Goal: Task Accomplishment & Management: Use online tool/utility

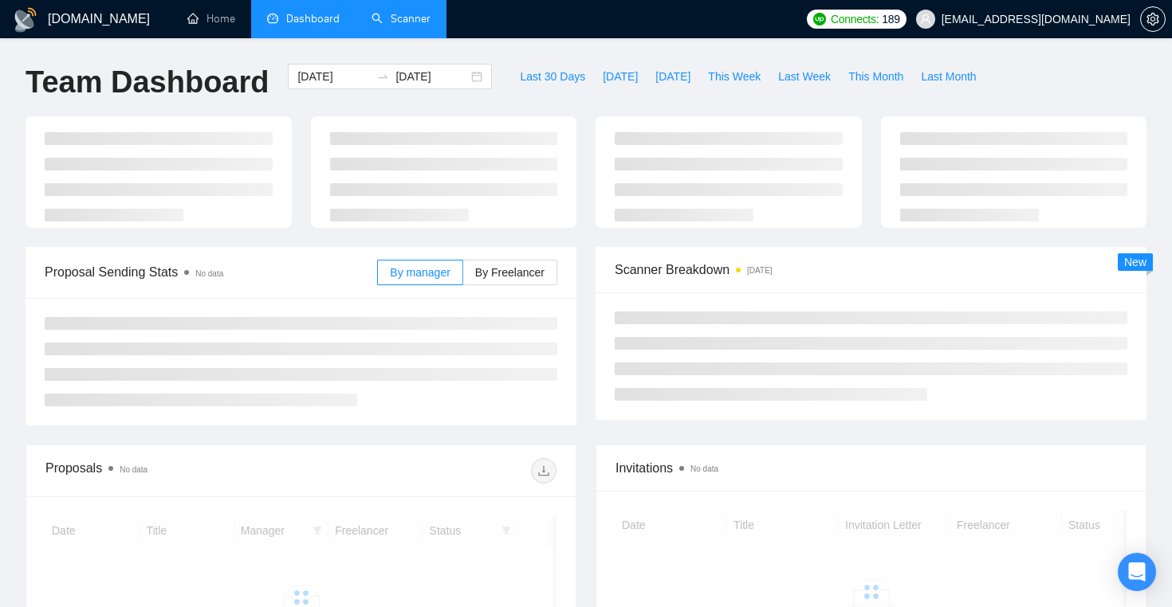
click at [398, 12] on link "Scanner" at bounding box center [400, 19] width 59 height 14
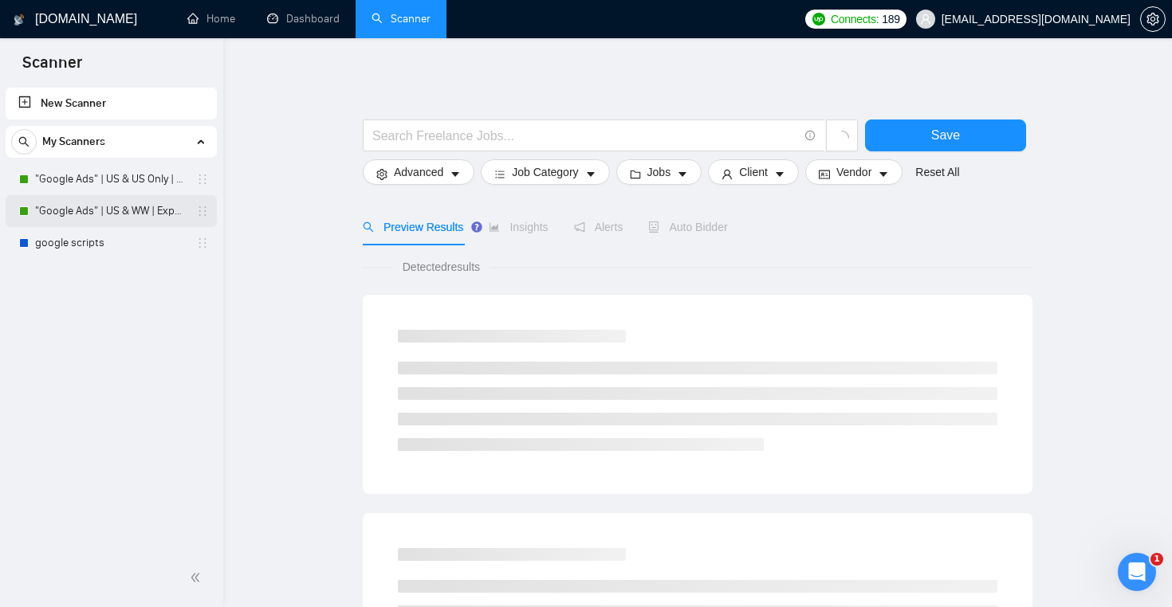
click at [122, 212] on link ""Google Ads" | US & WW | Expert" at bounding box center [110, 211] width 151 height 32
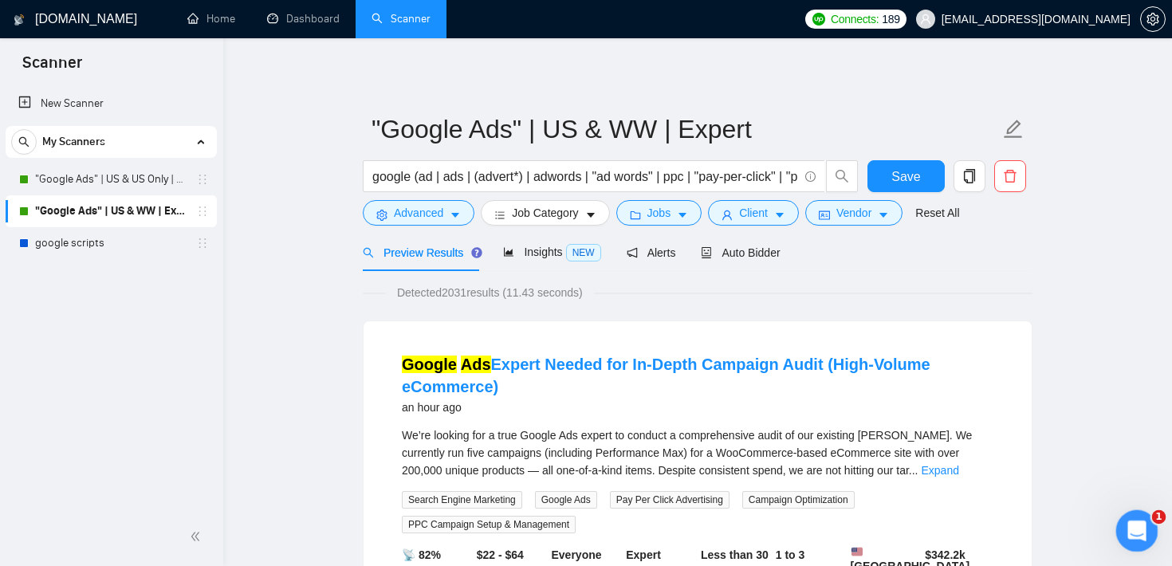
click at [1131, 526] on icon "Open Intercom Messenger" at bounding box center [1134, 529] width 26 height 26
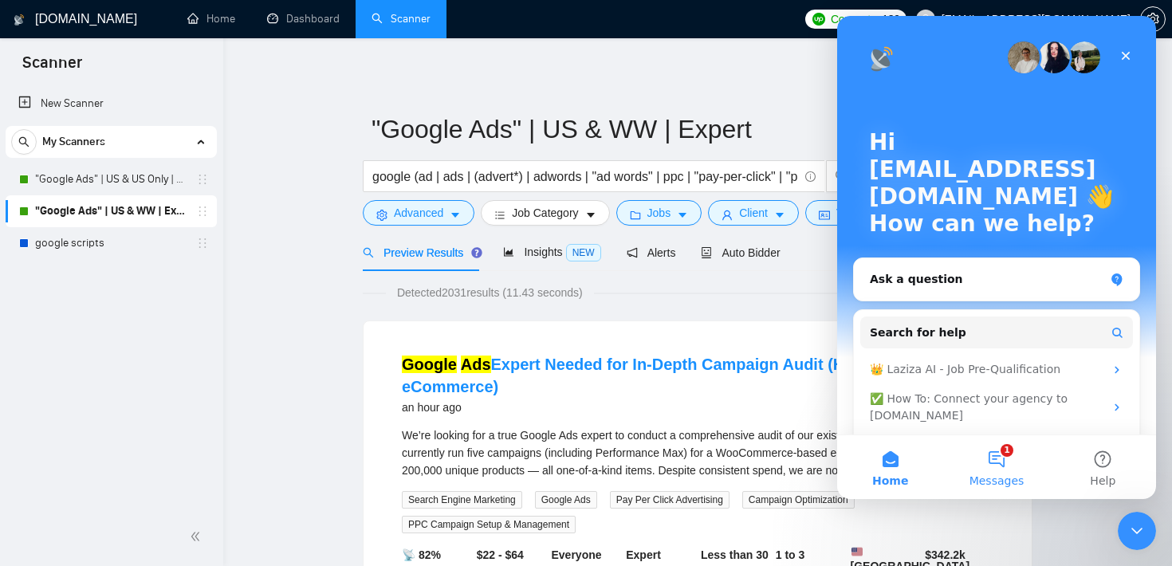
click at [1005, 456] on button "1 Messages" at bounding box center [996, 467] width 106 height 64
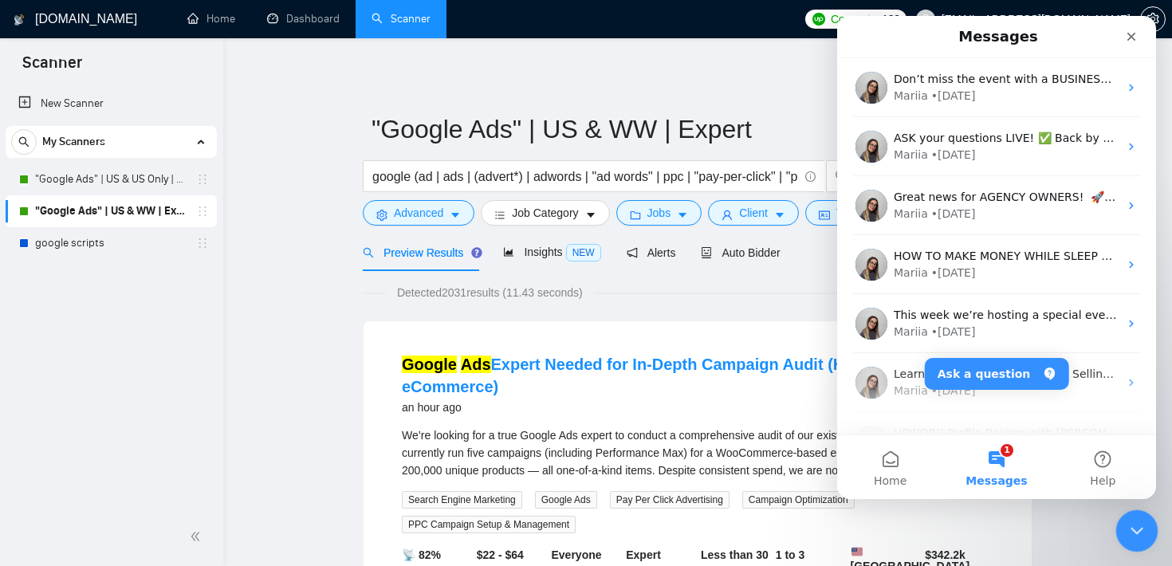
click at [1140, 533] on icon "Close Intercom Messenger" at bounding box center [1134, 528] width 19 height 19
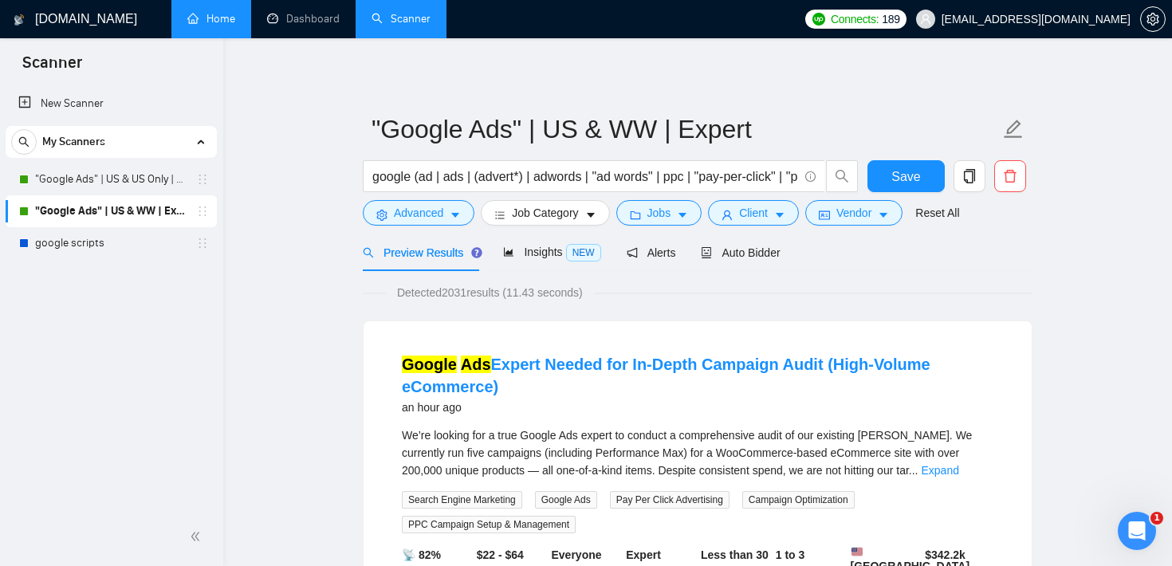
click at [213, 22] on link "Home" at bounding box center [211, 19] width 48 height 14
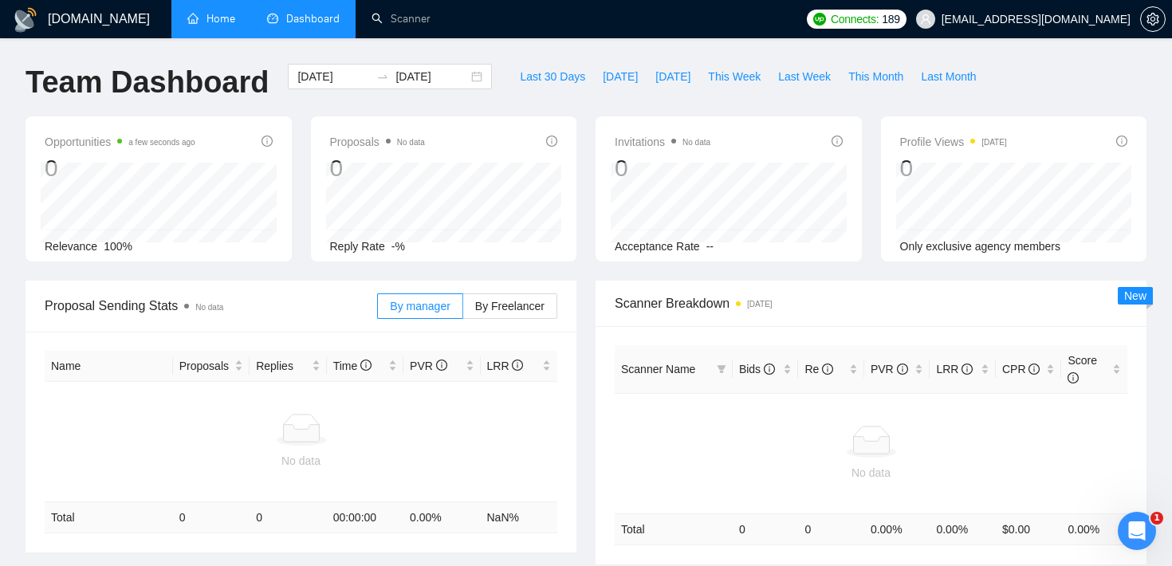
click at [225, 26] on link "Home" at bounding box center [211, 19] width 48 height 14
